Goal: Check status: Check status

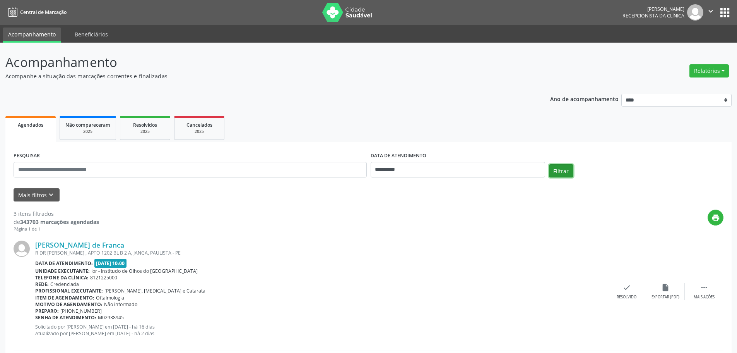
click at [563, 174] on button "Filtrar" at bounding box center [561, 170] width 24 height 13
click at [420, 169] on input "**********" at bounding box center [458, 169] width 175 height 15
click at [401, 226] on span "6" at bounding box center [396, 225] width 15 height 15
type input "**********"
click at [393, 225] on span "6" at bounding box center [396, 225] width 15 height 15
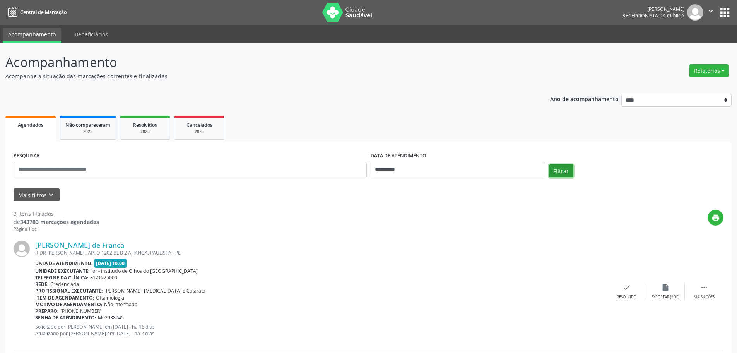
click at [556, 164] on button "Filtrar" at bounding box center [561, 170] width 24 height 13
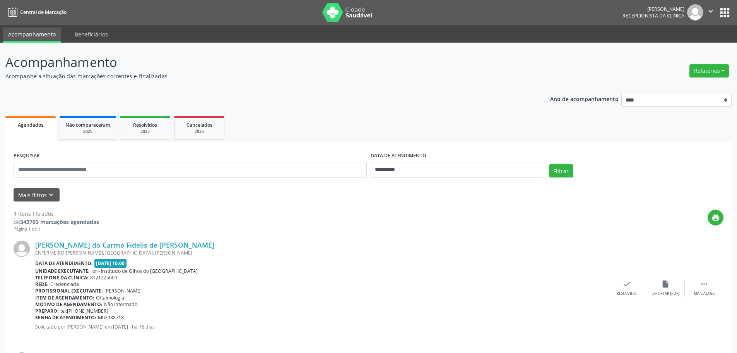
click at [108, 246] on link "[PERSON_NAME] do Carmo Fidelis de [PERSON_NAME]" at bounding box center [124, 244] width 179 height 9
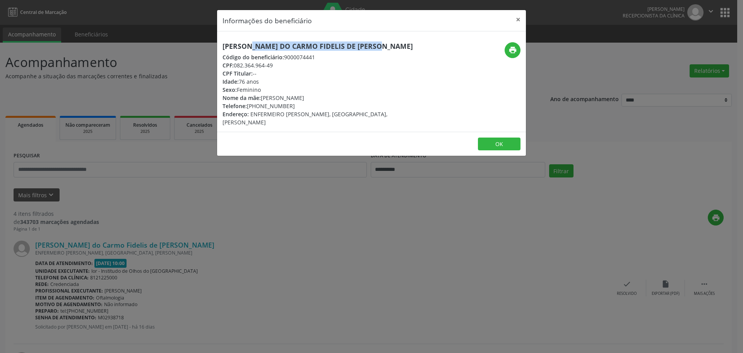
drag, startPoint x: 222, startPoint y: 44, endPoint x: 361, endPoint y: 48, distance: 138.7
click at [361, 48] on div "[PERSON_NAME] do Carmo Fidelis de [PERSON_NAME] Código do beneficiário: 9000074…" at bounding box center [320, 84] width 206 height 84
copy h5 "[PERSON_NAME] do Carmo Fidelis de [PERSON_NAME]"
click at [493, 140] on button "OK" at bounding box center [499, 143] width 43 height 13
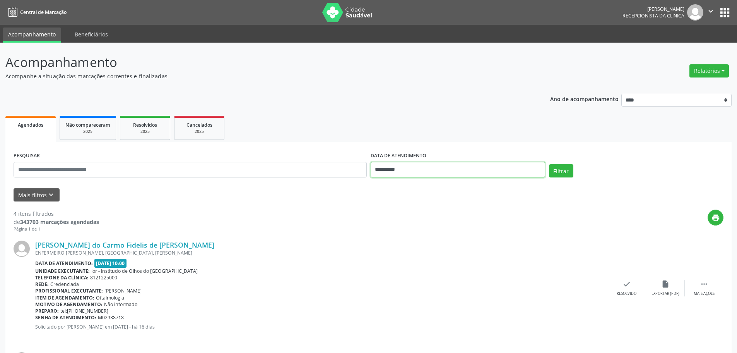
click at [458, 171] on input "**********" at bounding box center [458, 169] width 175 height 15
click at [415, 227] on span "7" at bounding box center [413, 225] width 15 height 15
type input "**********"
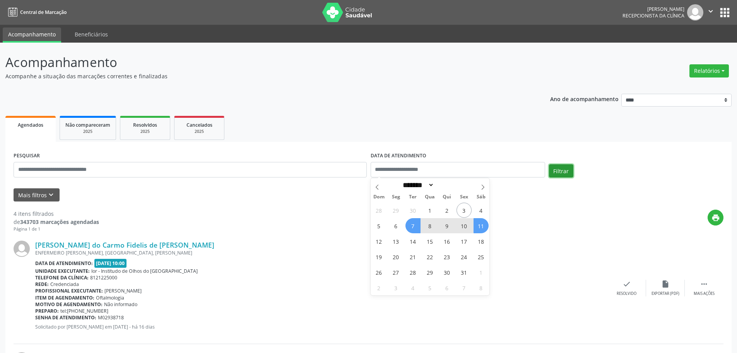
click at [565, 171] on button "Filtrar" at bounding box center [561, 170] width 24 height 13
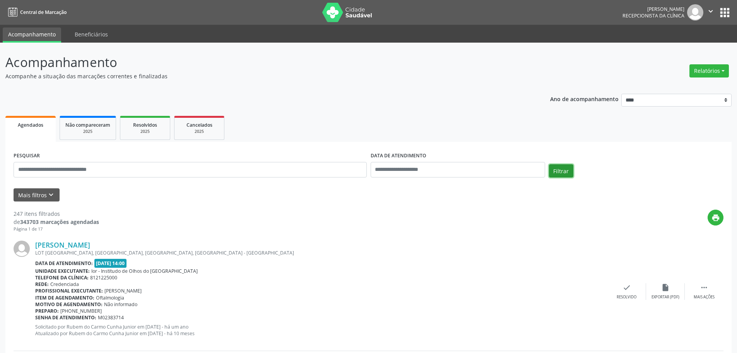
click at [559, 171] on button "Filtrar" at bounding box center [561, 170] width 24 height 13
click at [446, 168] on input "text" at bounding box center [458, 169] width 175 height 15
click at [412, 227] on span "7" at bounding box center [413, 225] width 15 height 15
type input "**********"
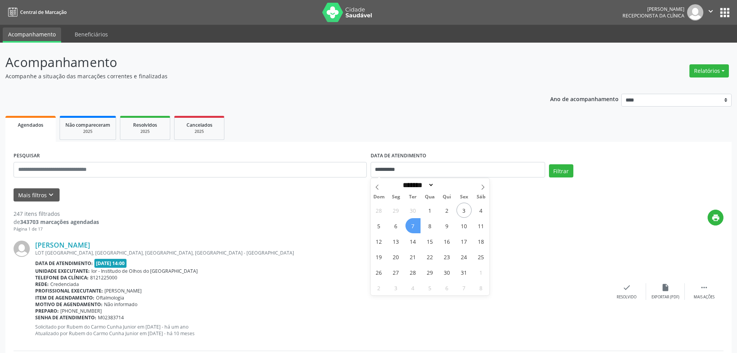
click at [413, 225] on span "7" at bounding box center [413, 225] width 15 height 15
click at [560, 172] on button "Filtrar" at bounding box center [561, 170] width 24 height 13
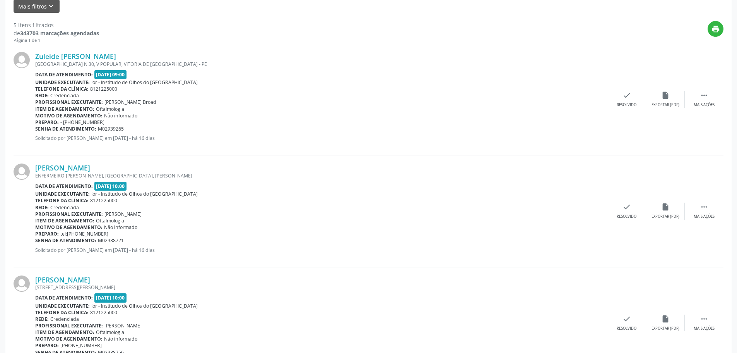
scroll to position [194, 0]
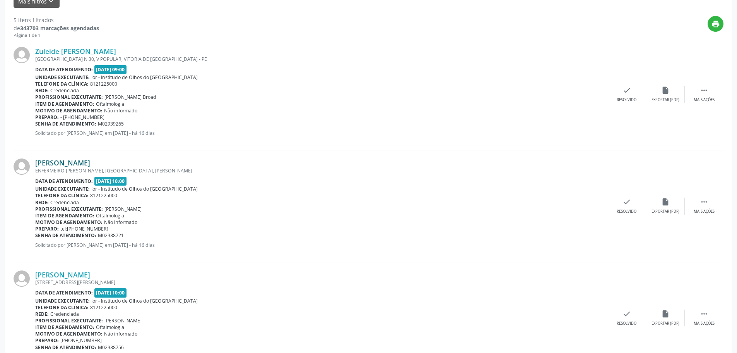
click at [83, 165] on link "[PERSON_NAME]" at bounding box center [62, 162] width 55 height 9
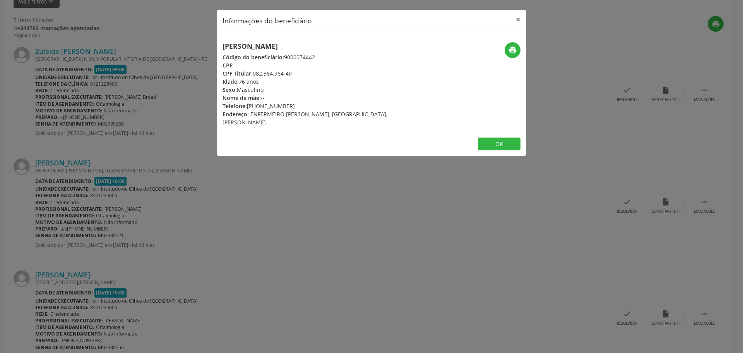
drag, startPoint x: 220, startPoint y: 45, endPoint x: 336, endPoint y: 46, distance: 116.1
click at [336, 46] on div "[PERSON_NAME] Código do beneficiário: 9000074442 CPF: -- CPF Titular: 082.364.9…" at bounding box center [320, 84] width 206 height 84
copy h5 "[PERSON_NAME]"
click at [507, 141] on button "OK" at bounding box center [499, 143] width 43 height 13
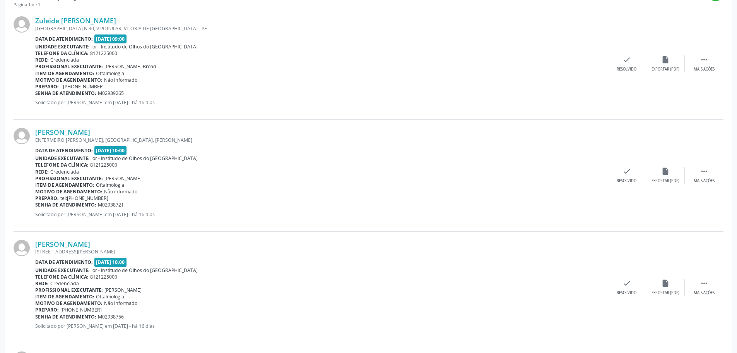
scroll to position [232, 0]
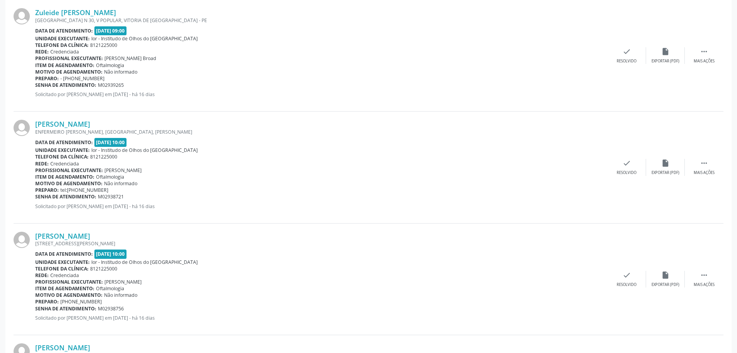
drag, startPoint x: 35, startPoint y: 197, endPoint x: 127, endPoint y: 195, distance: 91.8
click at [127, 195] on div "Senha de atendimento: M02938721" at bounding box center [321, 196] width 572 height 7
copy div "Senha de atendimento: M02938721"
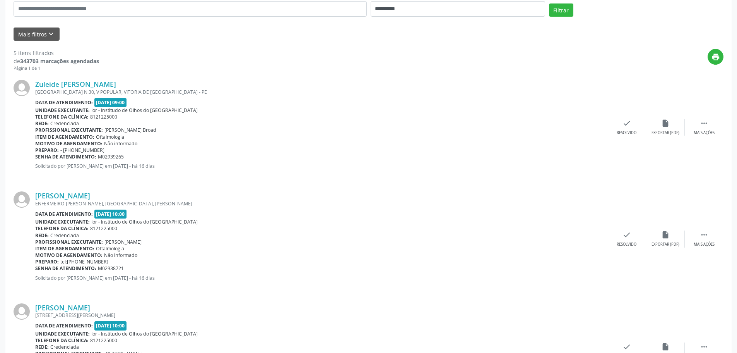
scroll to position [0, 0]
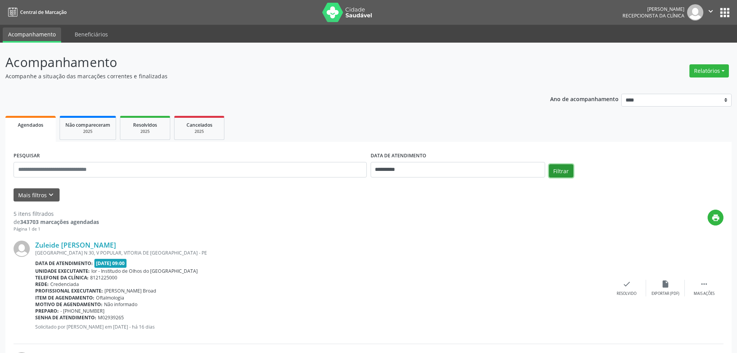
click at [567, 170] on button "Filtrar" at bounding box center [561, 170] width 24 height 13
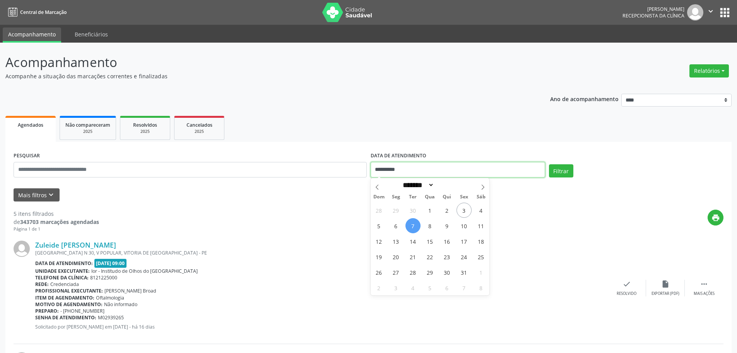
click at [384, 169] on input "**********" at bounding box center [458, 169] width 175 height 15
click at [396, 230] on span "6" at bounding box center [396, 225] width 15 height 15
type input "**********"
click at [396, 226] on span "6" at bounding box center [396, 225] width 15 height 15
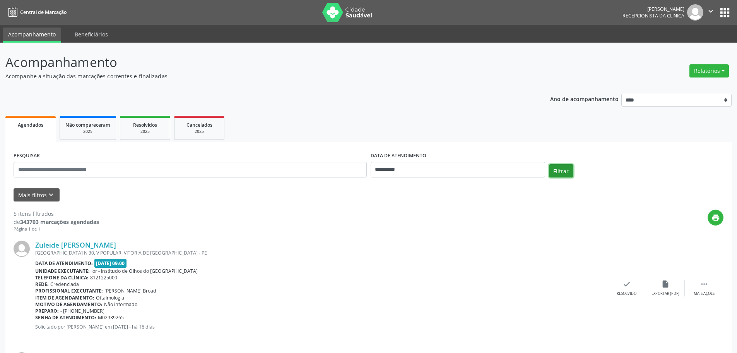
click at [559, 169] on button "Filtrar" at bounding box center [561, 170] width 24 height 13
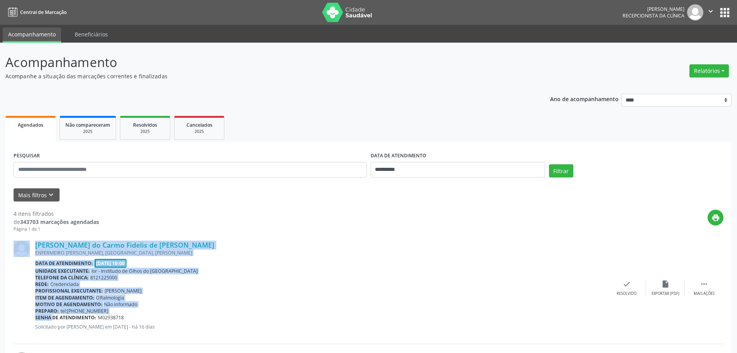
drag, startPoint x: 35, startPoint y: 317, endPoint x: 45, endPoint y: 317, distance: 10.5
click at [45, 317] on div "[PERSON_NAME] do Carmo Fidelis de [PERSON_NAME] ENFERMEIRO [PERSON_NAME], [GEOG…" at bounding box center [369, 287] width 710 height 111
click at [46, 317] on b "Senha de atendimento:" at bounding box center [65, 317] width 61 height 7
click at [38, 317] on div "[PERSON_NAME] do Carmo Fidelis de [PERSON_NAME] ENFERMEIRO [PERSON_NAME], [GEOG…" at bounding box center [369, 287] width 710 height 111
click at [38, 317] on b "Senha de atendimento:" at bounding box center [65, 317] width 61 height 7
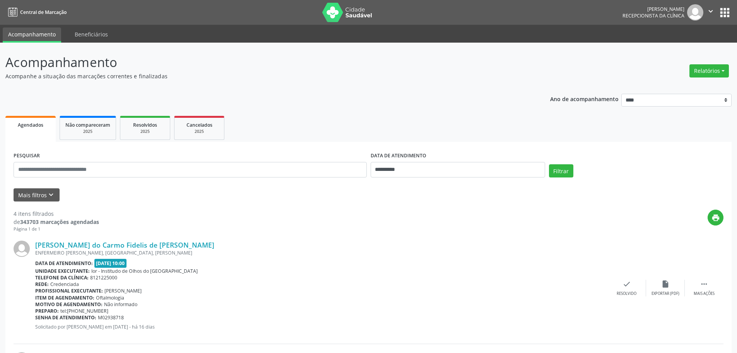
drag, startPoint x: 35, startPoint y: 317, endPoint x: 125, endPoint y: 318, distance: 89.4
click at [125, 318] on div "Senha de atendimento: M02938718" at bounding box center [321, 317] width 572 height 7
copy div "Senha de atendimento: M02938718"
